Goal: Task Accomplishment & Management: Manage account settings

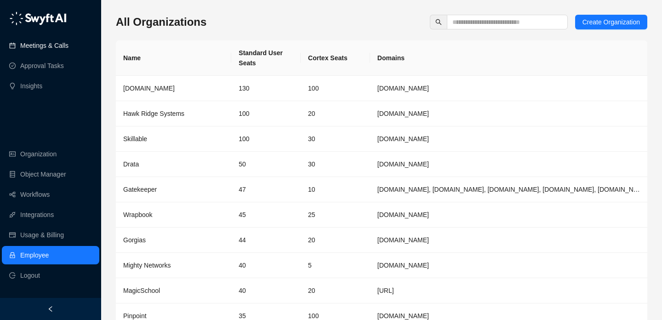
click at [20, 49] on link "Meetings & Calls" at bounding box center [44, 45] width 48 height 18
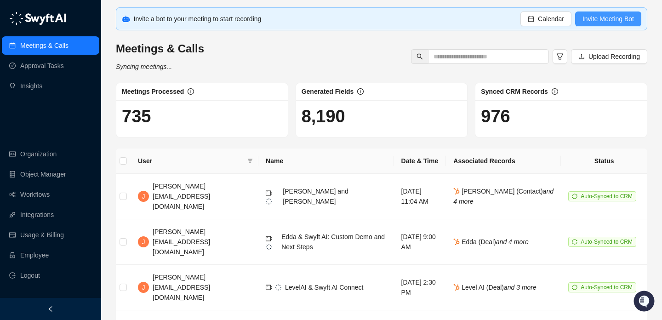
click at [601, 18] on span "Invite Meeting Bot" at bounding box center [607, 19] width 51 height 10
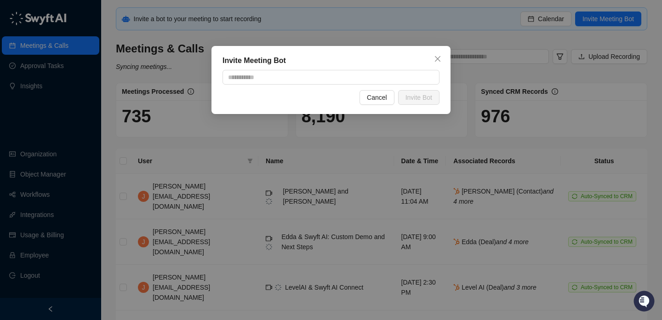
click at [518, 28] on div "Invite Meeting Bot Cancel Invite Bot" at bounding box center [331, 160] width 662 height 320
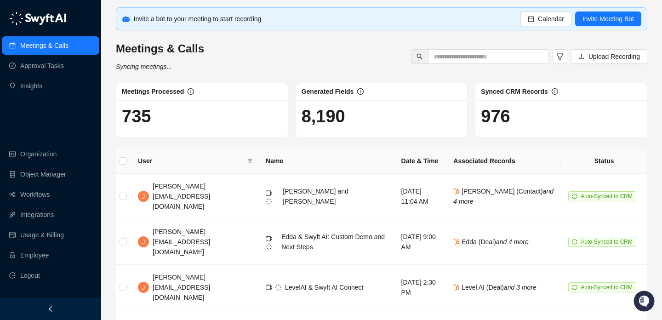
click at [536, 24] on button "Calendar" at bounding box center [545, 18] width 51 height 15
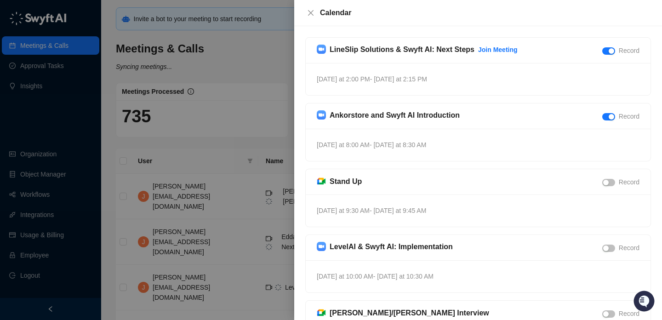
click at [232, 95] on div at bounding box center [331, 160] width 662 height 320
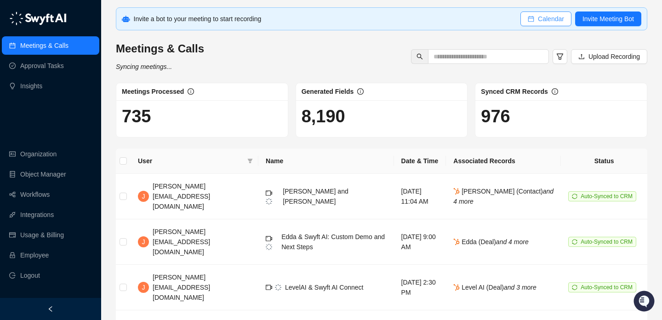
click at [547, 17] on span "Calendar" at bounding box center [551, 19] width 26 height 10
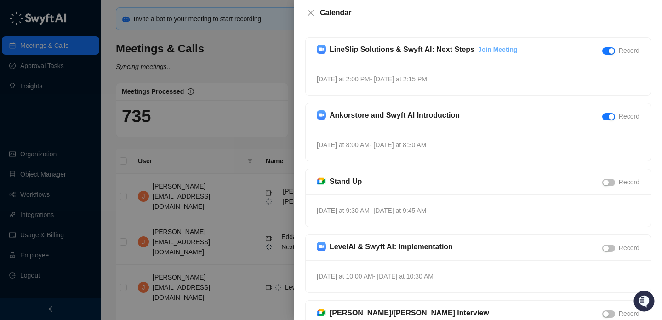
click at [491, 50] on link "Join Meeting" at bounding box center [498, 49] width 40 height 7
click at [243, 62] on div at bounding box center [331, 160] width 662 height 320
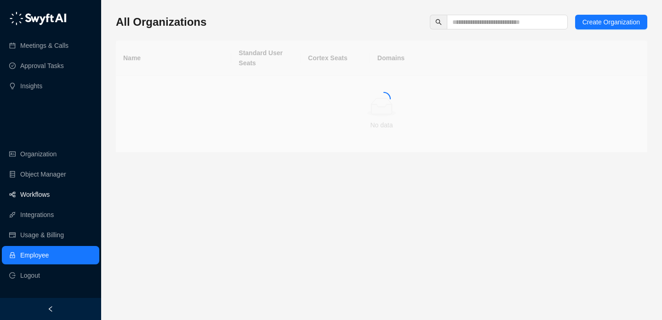
click at [48, 188] on link "Workflows" at bounding box center [34, 194] width 29 height 18
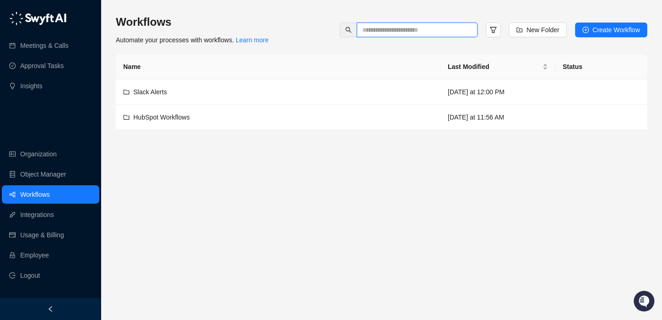
click at [421, 33] on input "text" at bounding box center [413, 30] width 102 height 10
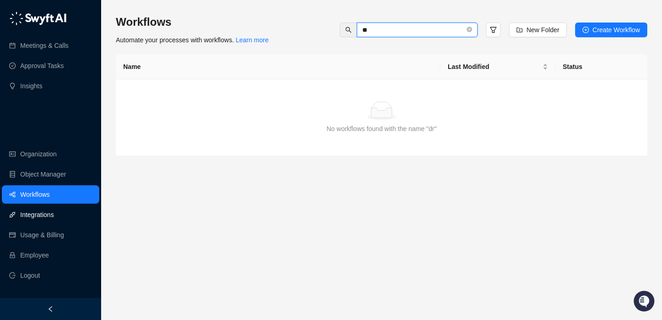
type input "**"
click at [54, 216] on link "Integrations" at bounding box center [37, 214] width 34 height 18
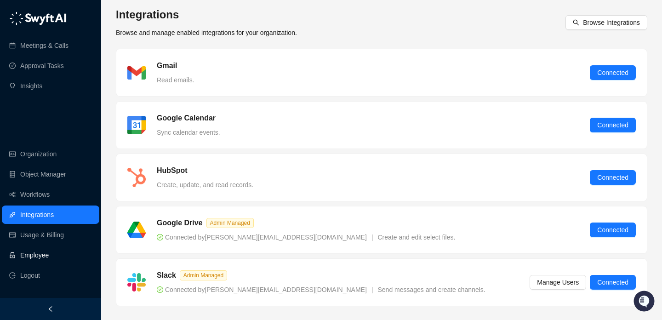
click at [49, 248] on link "Employee" at bounding box center [34, 255] width 28 height 18
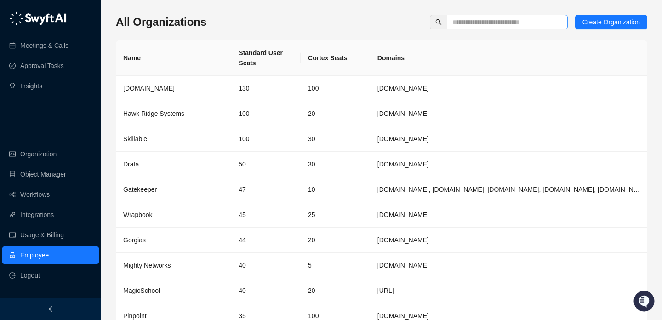
click at [465, 27] on span at bounding box center [507, 22] width 121 height 15
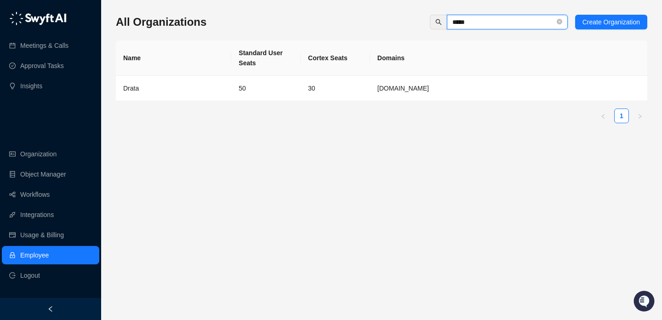
type input "*****"
click at [324, 85] on td "30" at bounding box center [335, 88] width 69 height 25
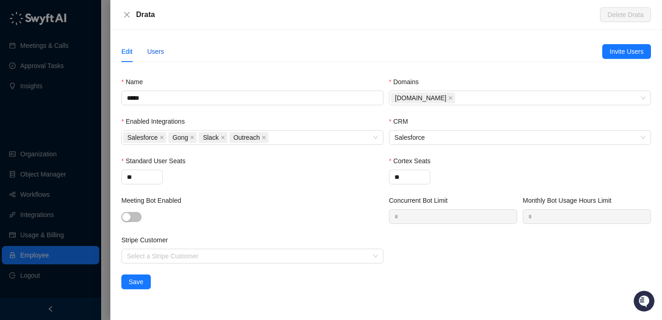
click at [160, 53] on div "Users" at bounding box center [155, 51] width 17 height 10
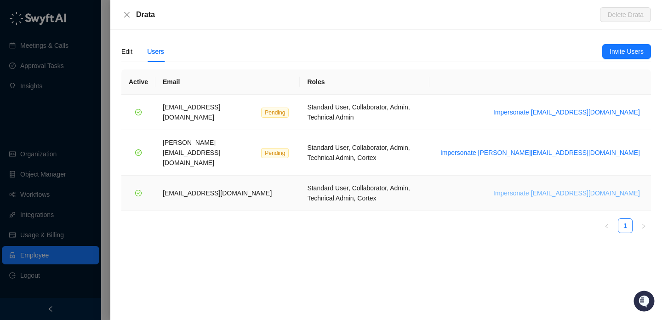
click at [574, 188] on span "Impersonate [EMAIL_ADDRESS][DOMAIN_NAME]" at bounding box center [566, 193] width 147 height 10
